Goal: Information Seeking & Learning: Learn about a topic

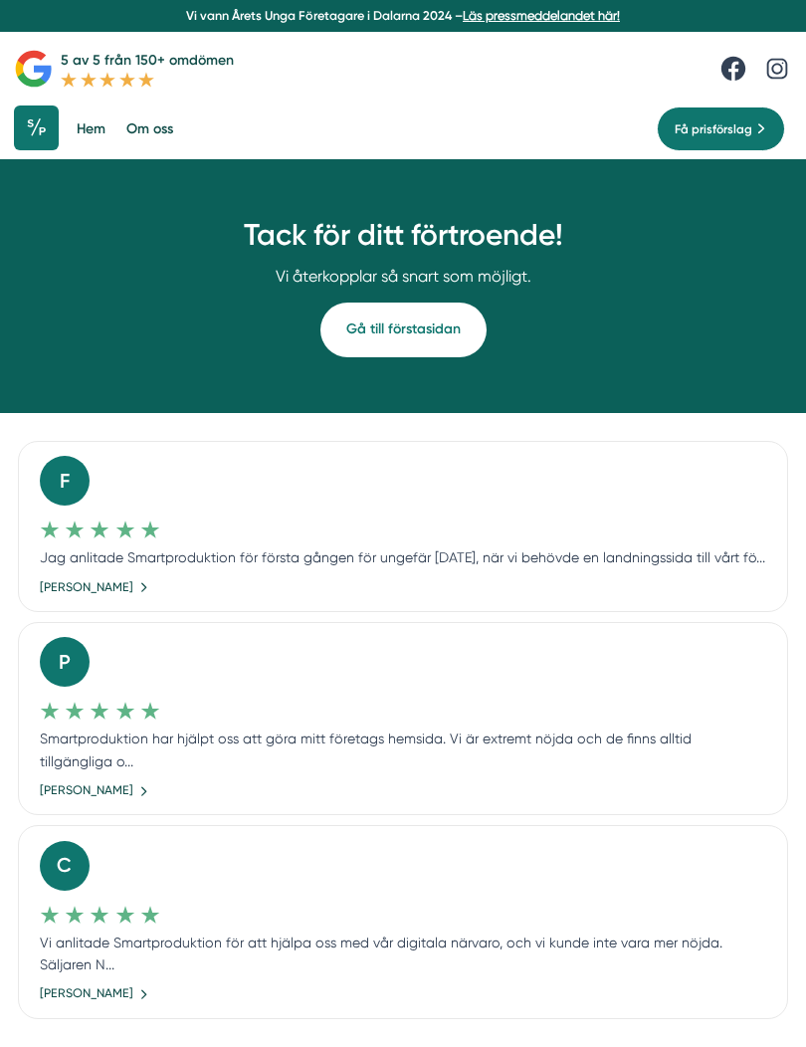
click at [93, 115] on link "Hem" at bounding box center [91, 128] width 36 height 47
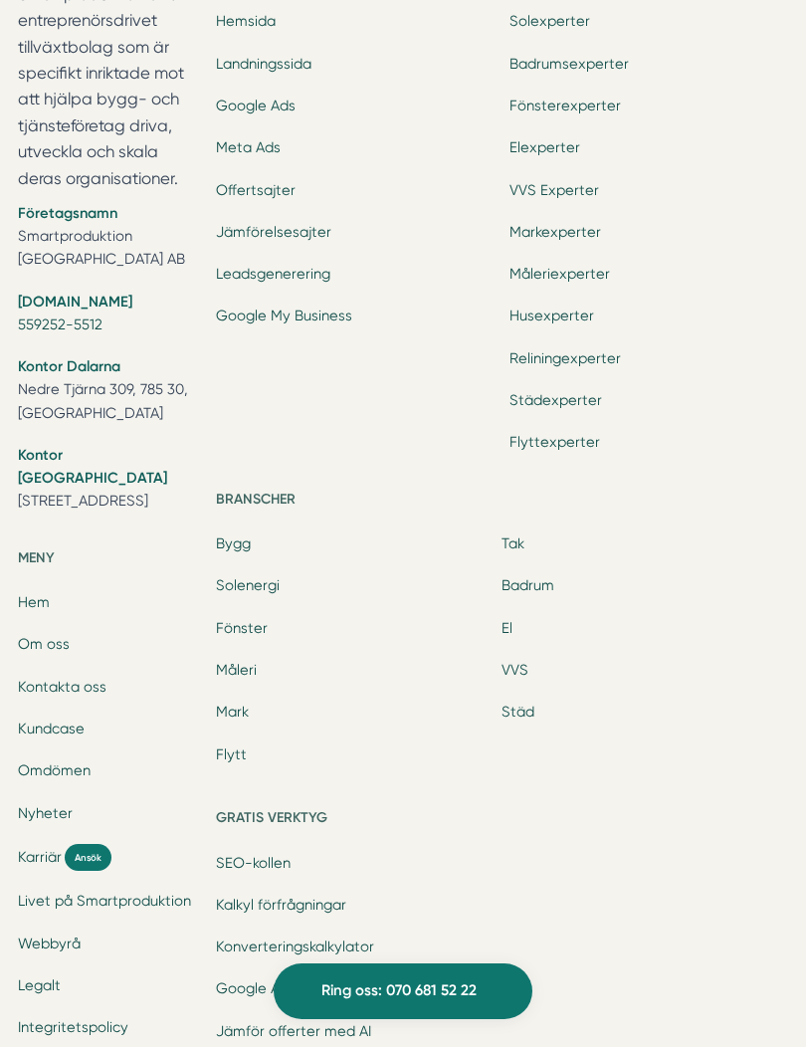
scroll to position [5966, 0]
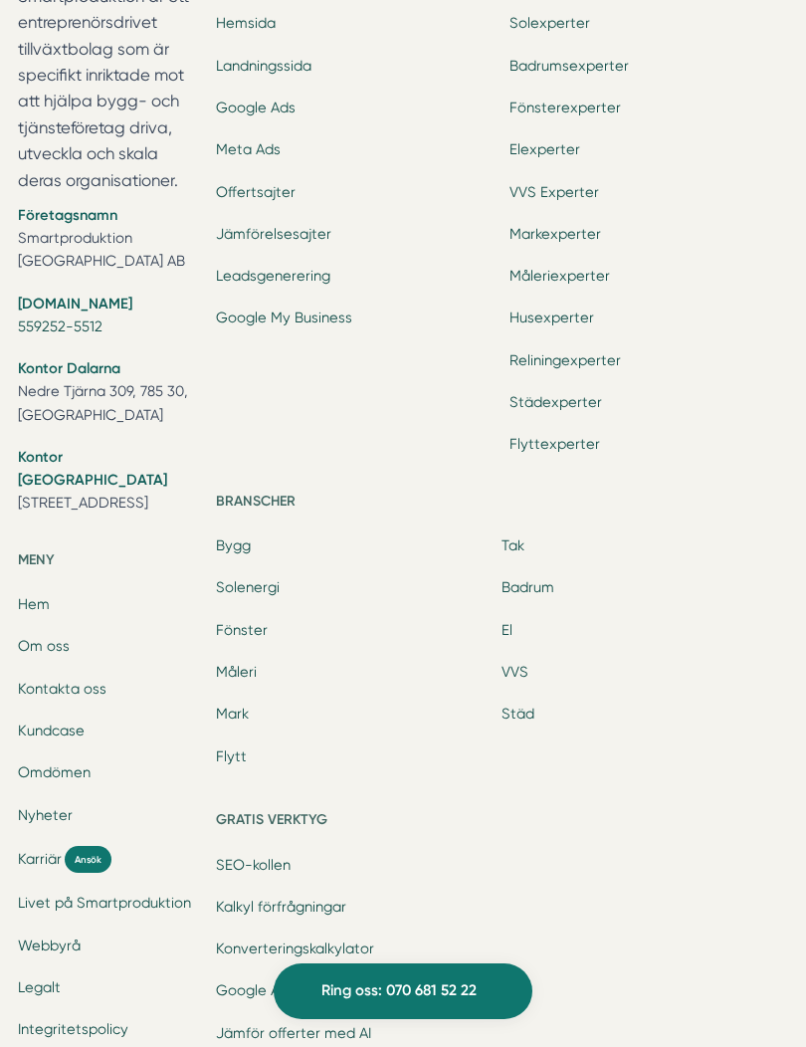
click at [55, 848] on span "Karriär" at bounding box center [40, 859] width 44 height 23
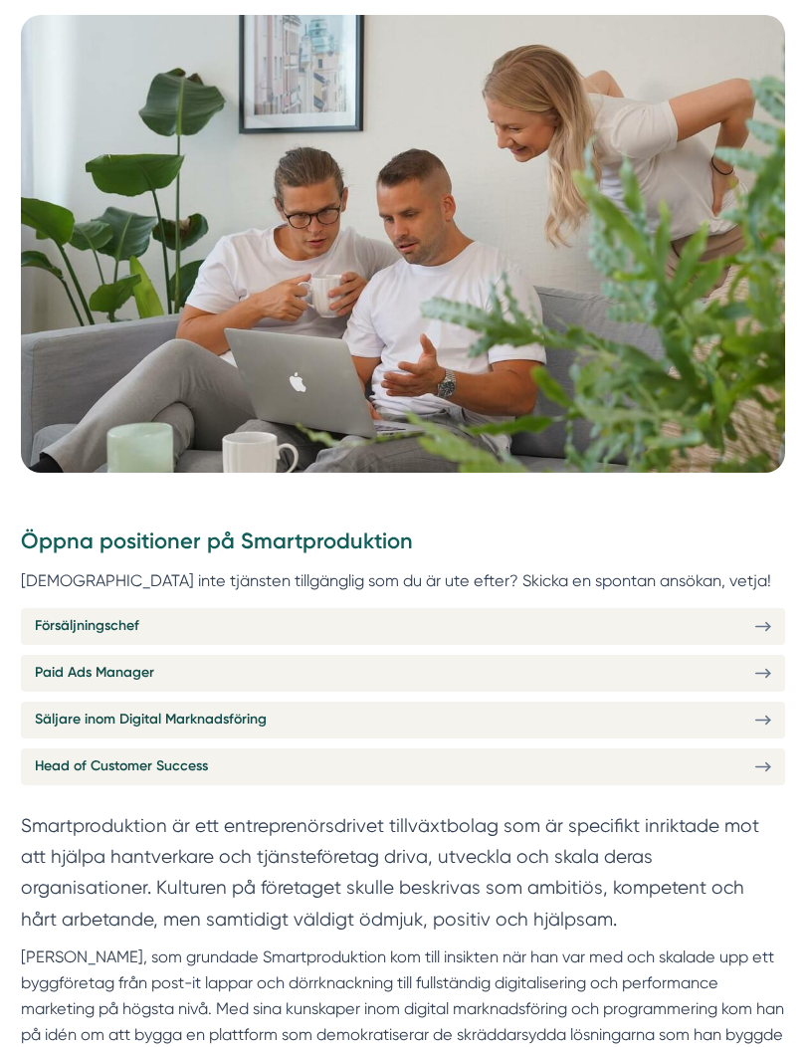
scroll to position [349, 0]
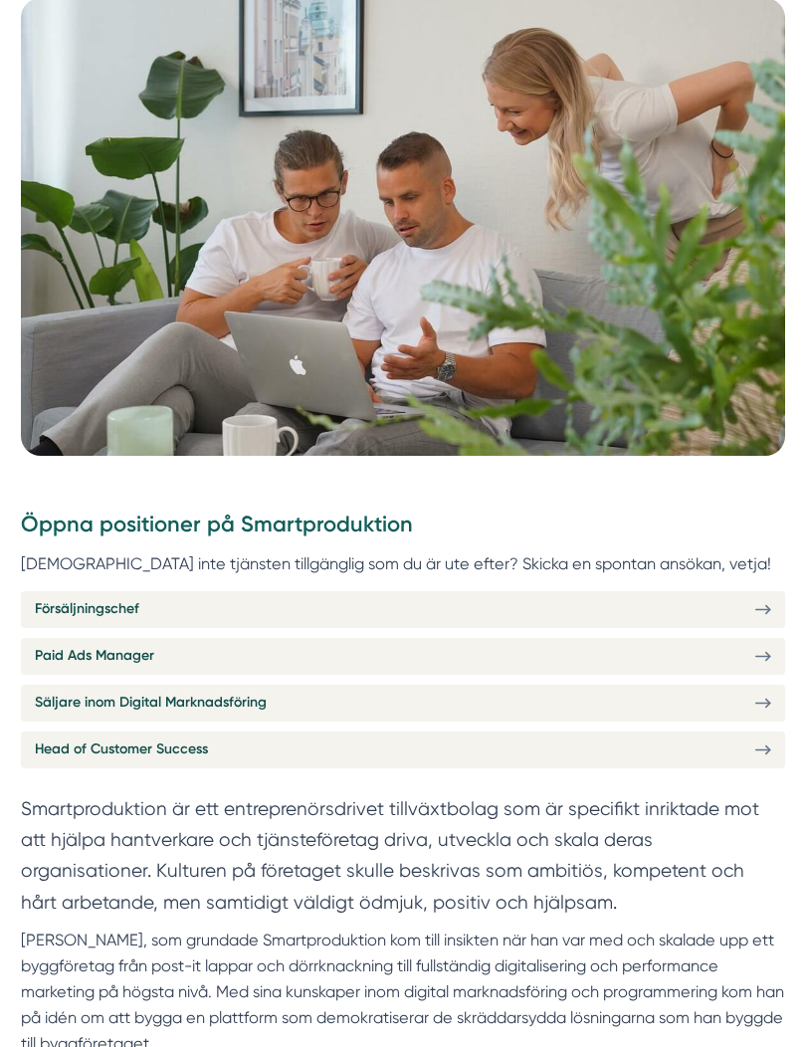
click at [672, 618] on link "Försäljningschef" at bounding box center [403, 609] width 764 height 36
